Goal: Information Seeking & Learning: Check status

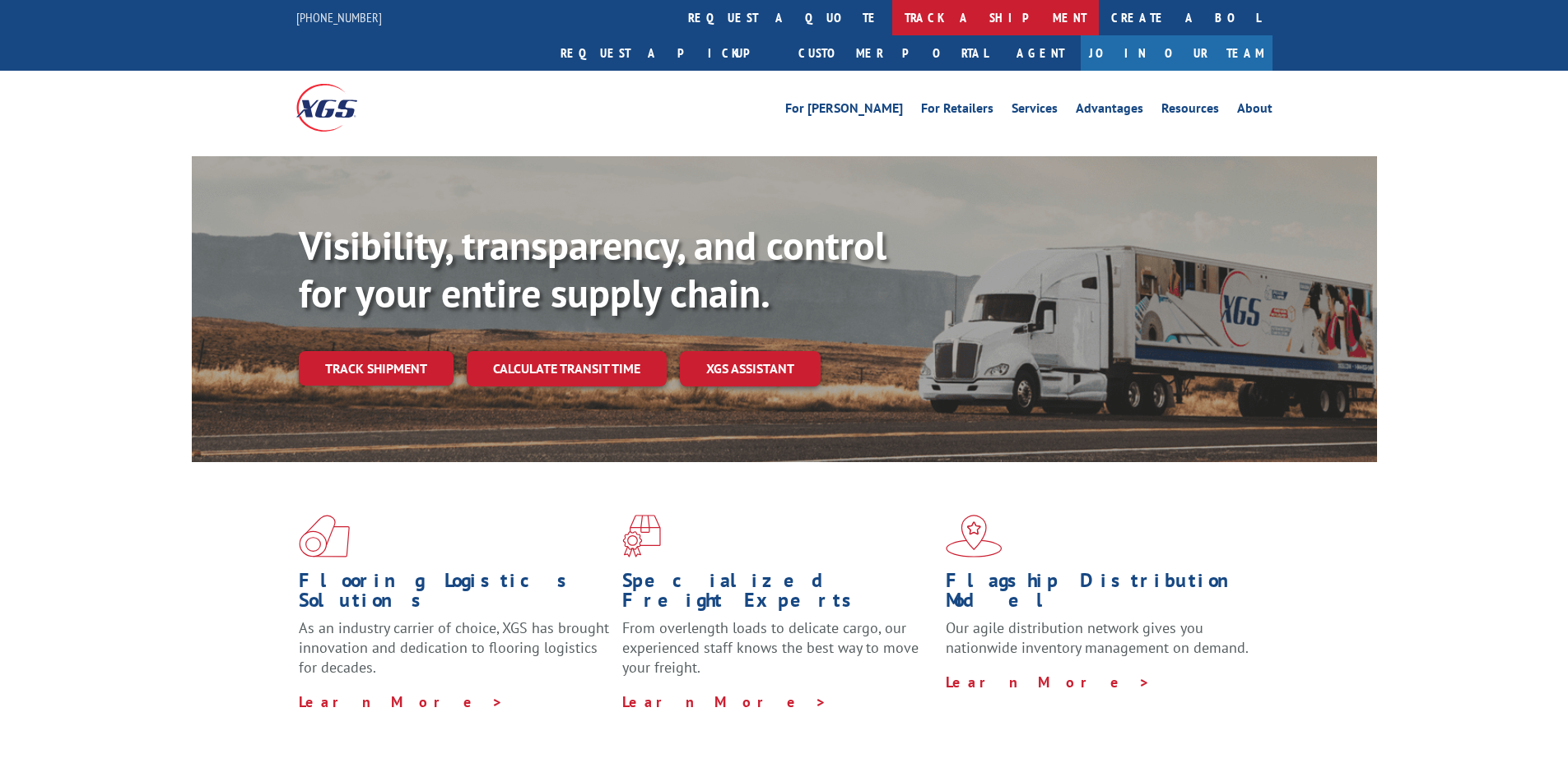
click at [892, 23] on link "track a shipment" at bounding box center [995, 18] width 206 height 35
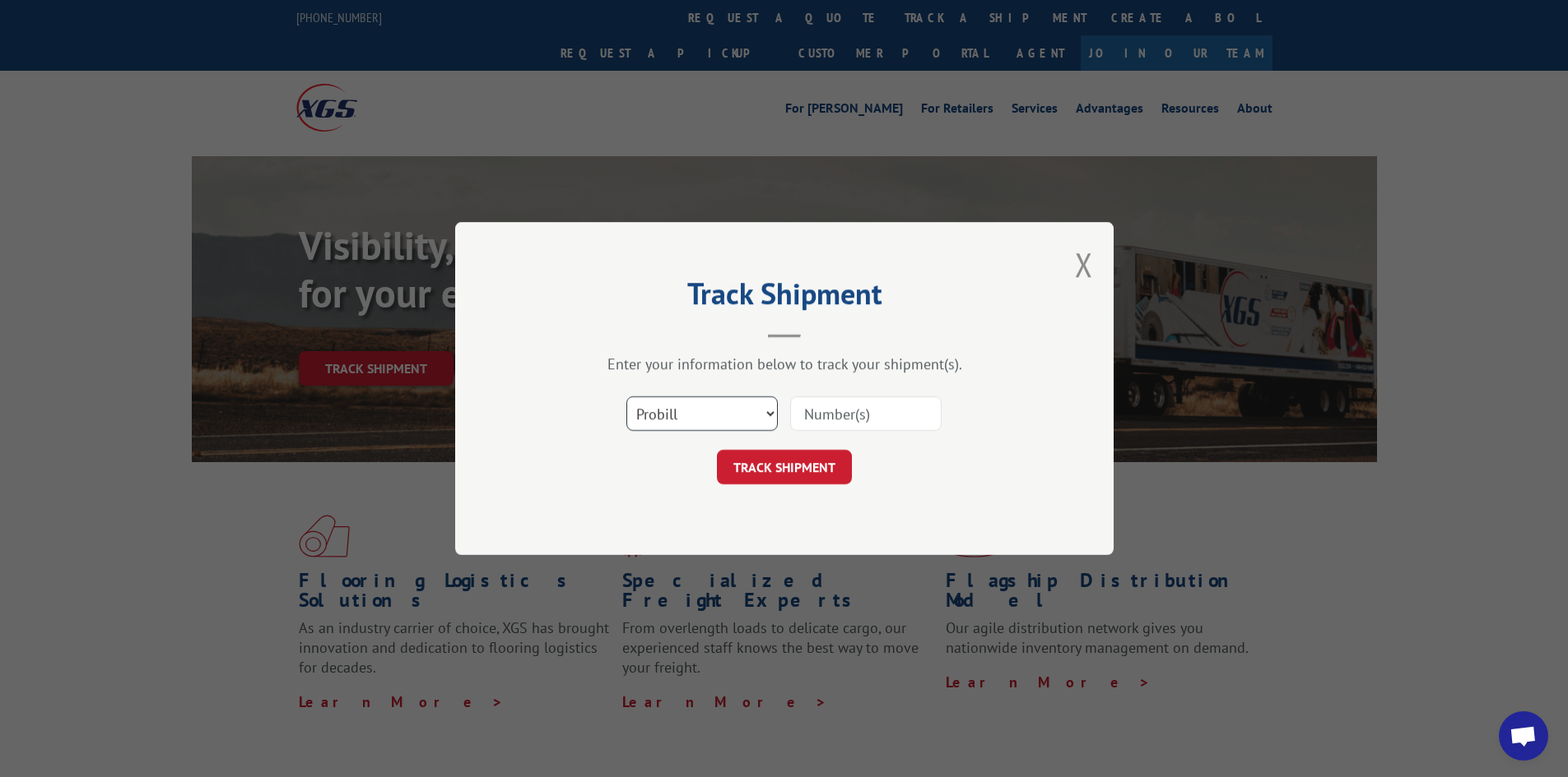
scroll to position [1502, 0]
drag, startPoint x: 691, startPoint y: 416, endPoint x: 690, endPoint y: 429, distance: 13.0
click at [691, 418] on select "Select category... Probill BOL PO" at bounding box center [702, 413] width 152 height 35
select select "bol"
click at [627, 396] on select "Select category... Probill BOL PO" at bounding box center [702, 413] width 152 height 35
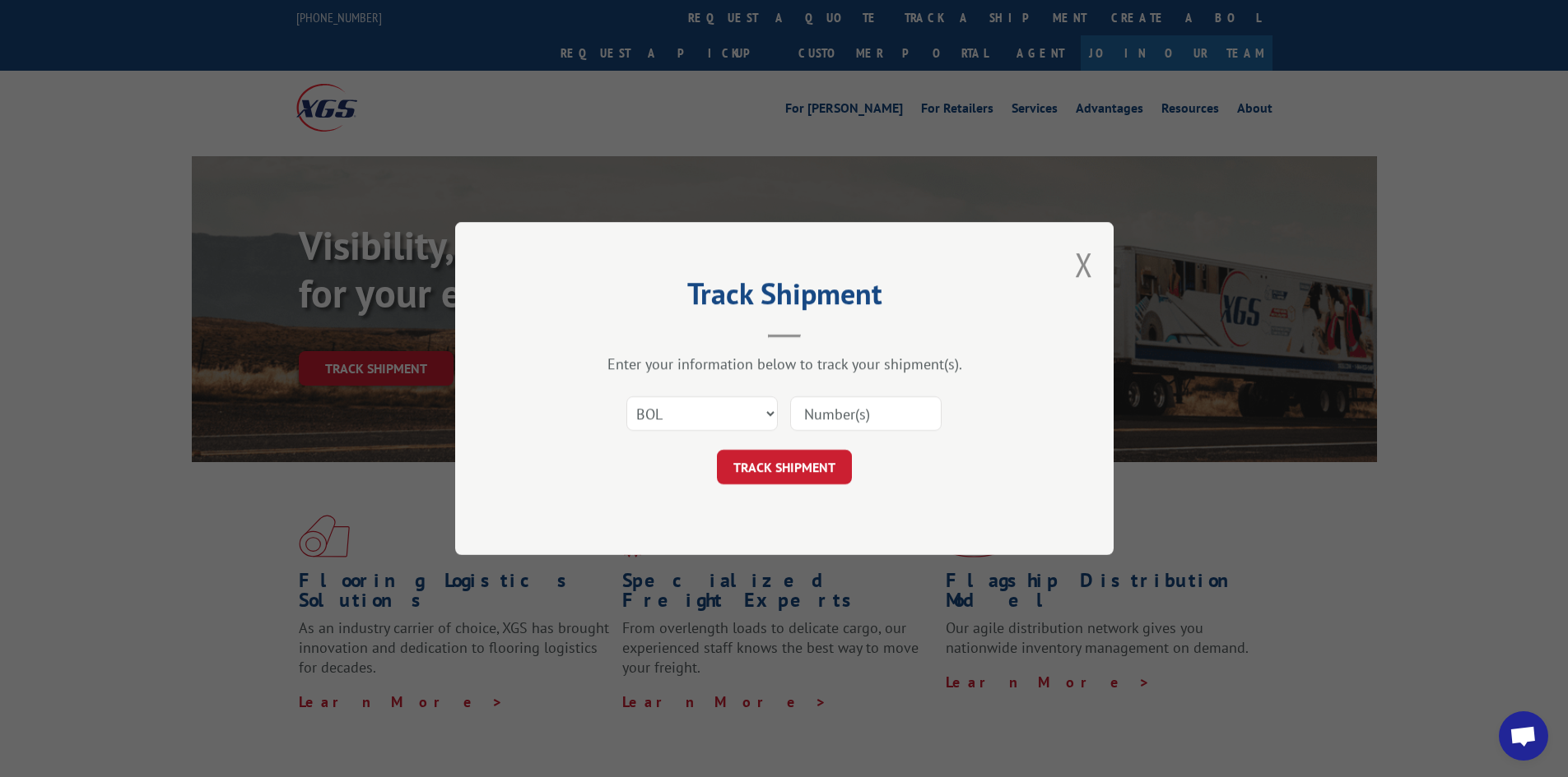
paste input "2560619"
type input "2560619"
click at [802, 482] on button "TRACK SHIPMENT" at bounding box center [784, 467] width 135 height 35
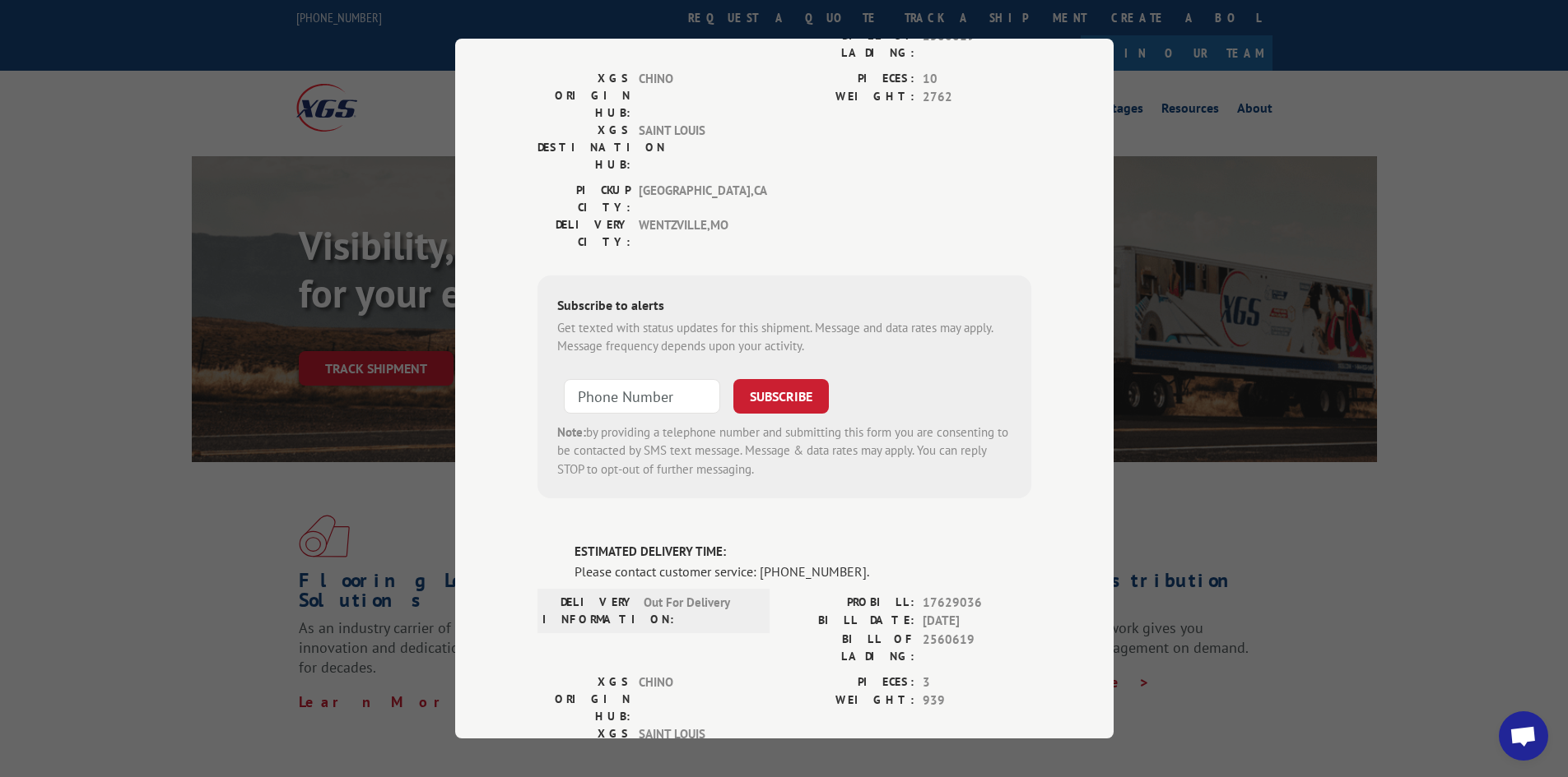
scroll to position [1073, 0]
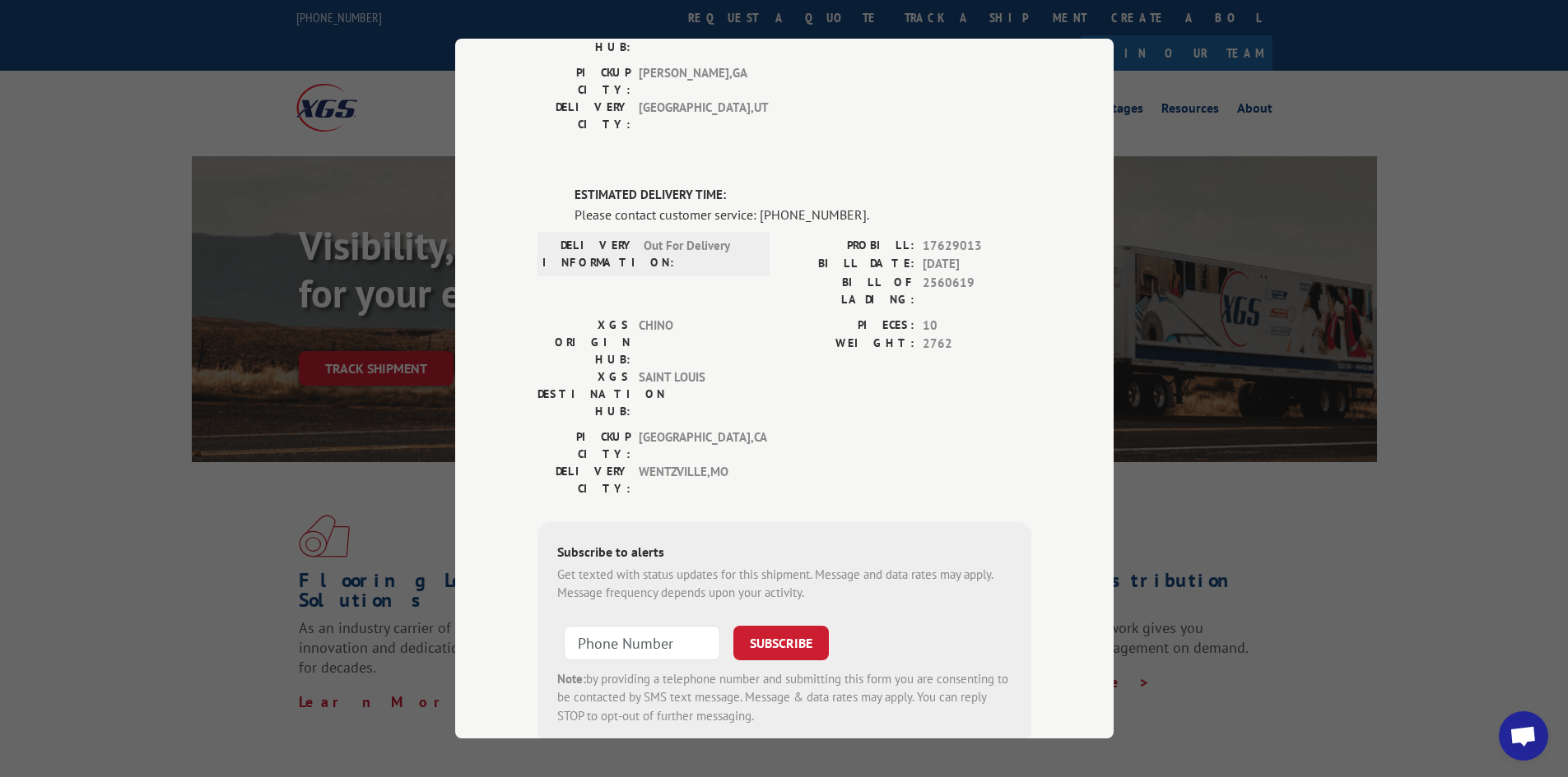
drag, startPoint x: 547, startPoint y: 393, endPoint x: 868, endPoint y: 440, distance: 324.4
click at [868, 440] on div "DELIVERED DELIVERY INFORMATION: [DATE] 05:35 am HOME SOLUTIONS PROBILL: 1362132…" at bounding box center [784, 245] width 493 height 2296
copy div "ESTIMATED DELIVERY TIME: Please contact customer service: [PHONE_NUMBER]."
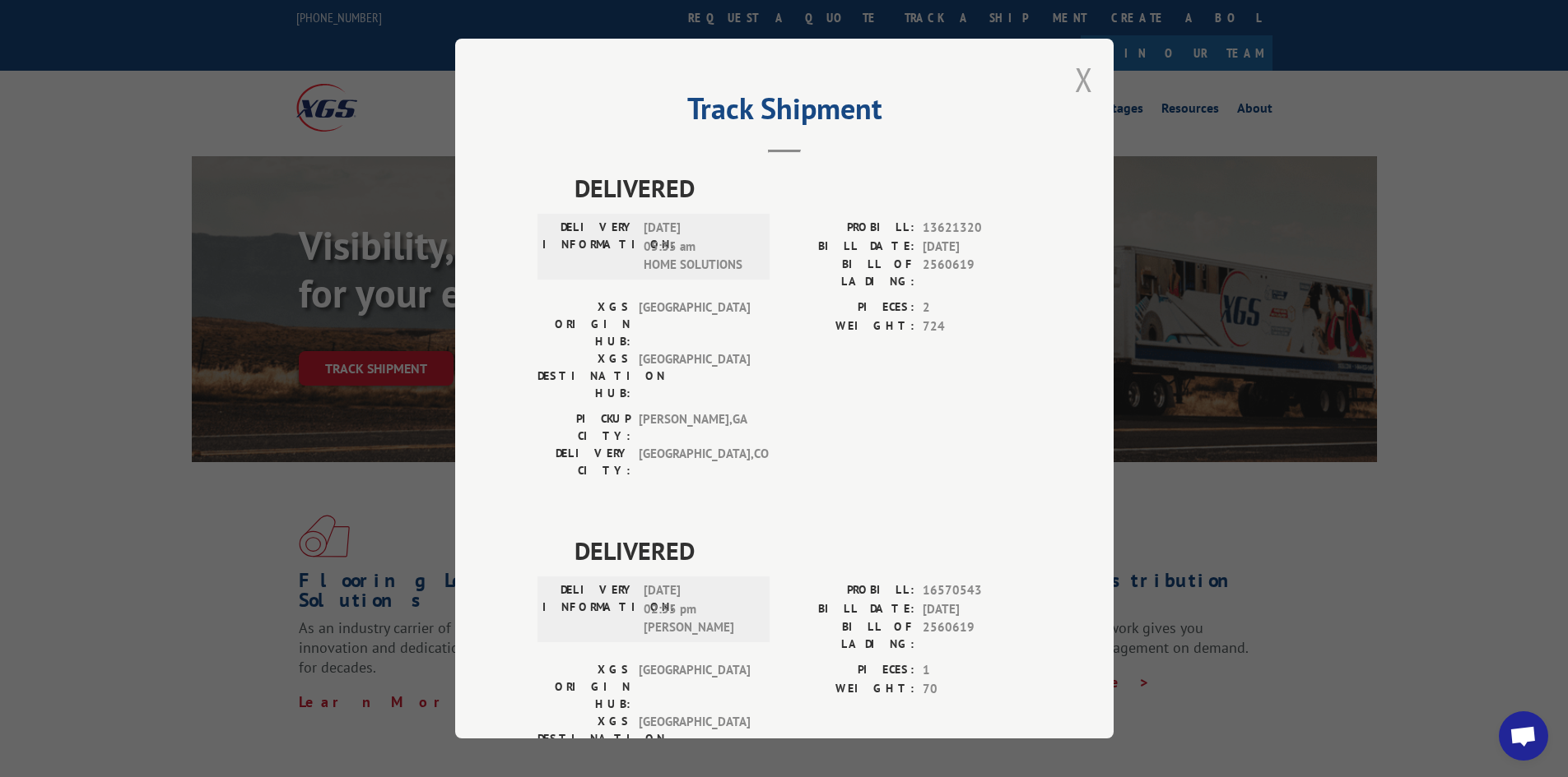
scroll to position [0, 0]
click at [1076, 77] on button "Close modal" at bounding box center [1083, 81] width 18 height 44
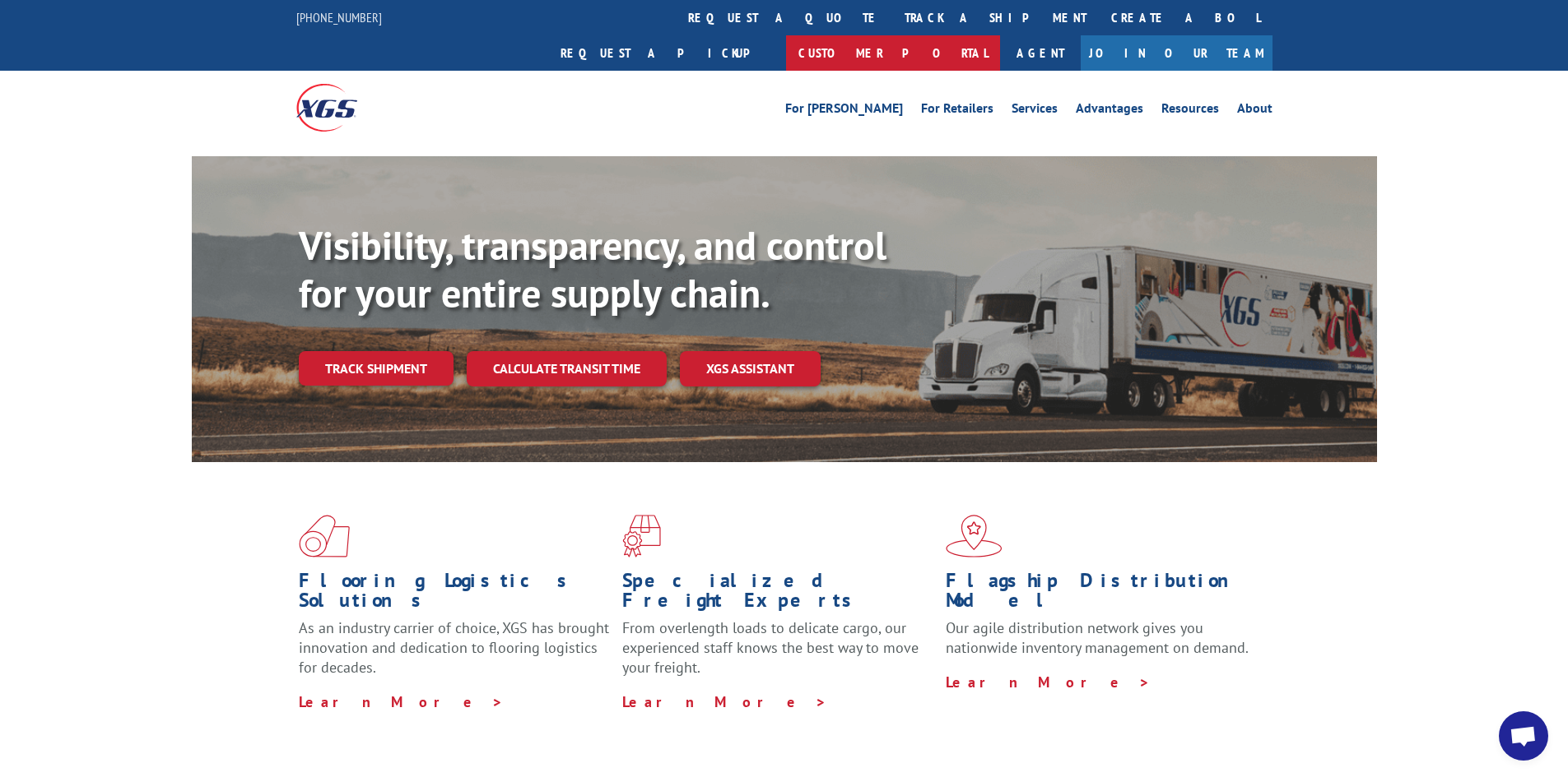
click at [1000, 35] on link "Customer Portal" at bounding box center [893, 53] width 214 height 35
